Goal: Information Seeking & Learning: Understand process/instructions

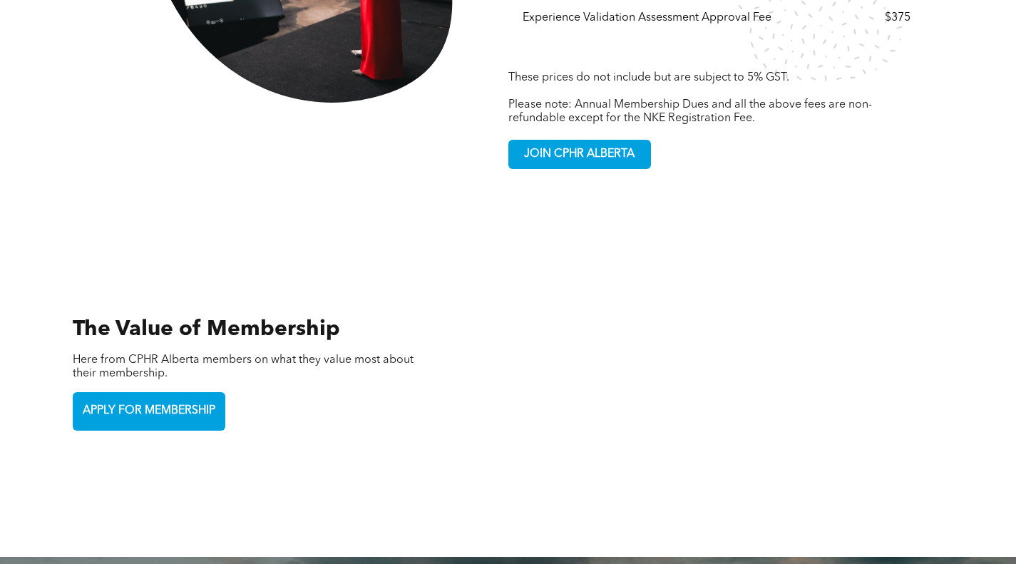
scroll to position [3154, 0]
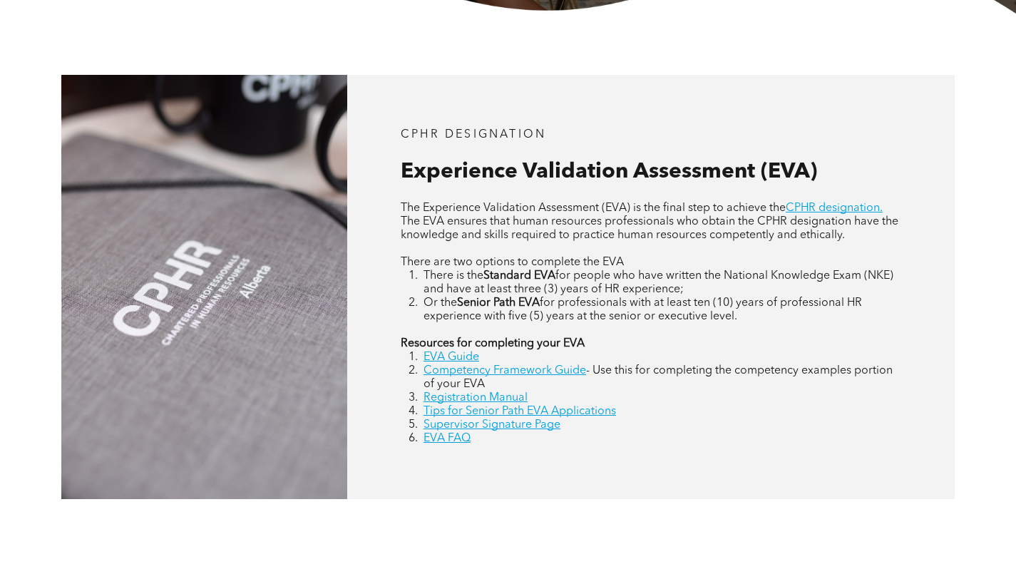
scroll to position [541, 0]
click at [438, 360] on link "EVA Guide" at bounding box center [452, 356] width 56 height 11
